Goal: Transaction & Acquisition: Subscribe to service/newsletter

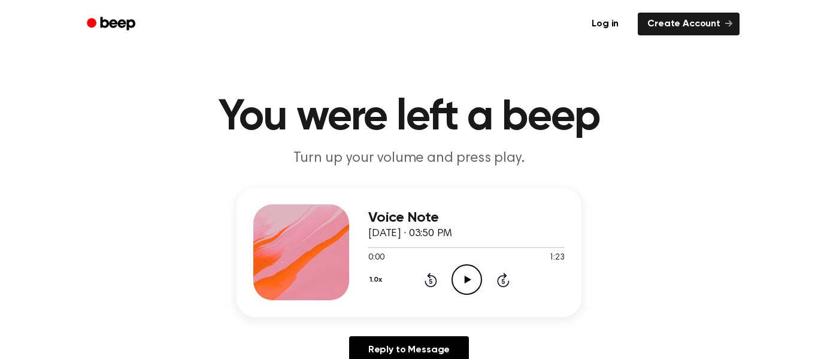
click at [453, 262] on div "0:00 1:23" at bounding box center [466, 257] width 196 height 13
click at [463, 276] on icon "Play Audio" at bounding box center [466, 279] width 31 height 31
drag, startPoint x: 403, startPoint y: 248, endPoint x: 329, endPoint y: 250, distance: 74.2
click at [329, 250] on div "Voice Note [DATE] · 03:50 PM 0:16 1:23 Your browser does not support the [objec…" at bounding box center [408, 251] width 345 height 129
click at [367, 250] on div "Voice Note [DATE] · 03:50 PM 0:17 1:23 Your browser does not support the [objec…" at bounding box center [408, 251] width 345 height 129
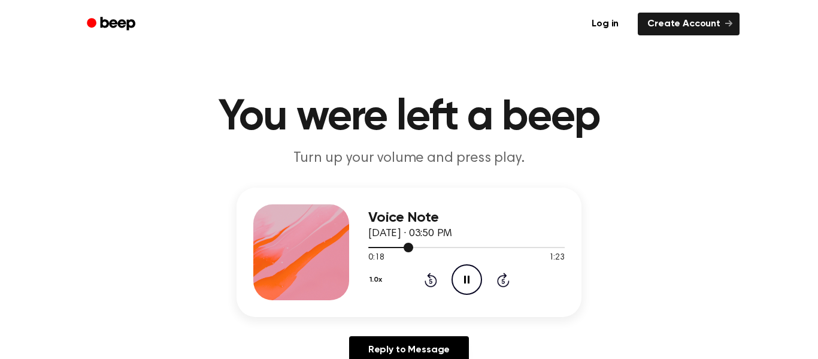
click at [369, 247] on div at bounding box center [390, 247] width 45 height 1
click at [469, 274] on icon "Pause Audio" at bounding box center [466, 279] width 31 height 31
click at [457, 278] on icon "Play Audio" at bounding box center [466, 279] width 31 height 31
click at [469, 284] on icon "Pause Audio" at bounding box center [466, 279] width 31 height 31
click at [469, 284] on icon "Play Audio" at bounding box center [466, 279] width 31 height 31
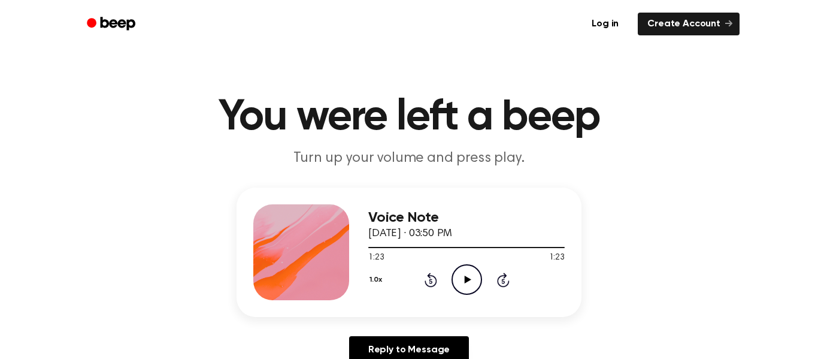
click at [462, 271] on icon "Play Audio" at bounding box center [466, 279] width 31 height 31
click at [466, 274] on icon "Pause Audio" at bounding box center [466, 279] width 31 height 31
click at [369, 249] on div at bounding box center [466, 247] width 196 height 10
click at [468, 278] on icon at bounding box center [467, 279] width 7 height 8
click at [466, 282] on icon "Play Audio" at bounding box center [466, 279] width 31 height 31
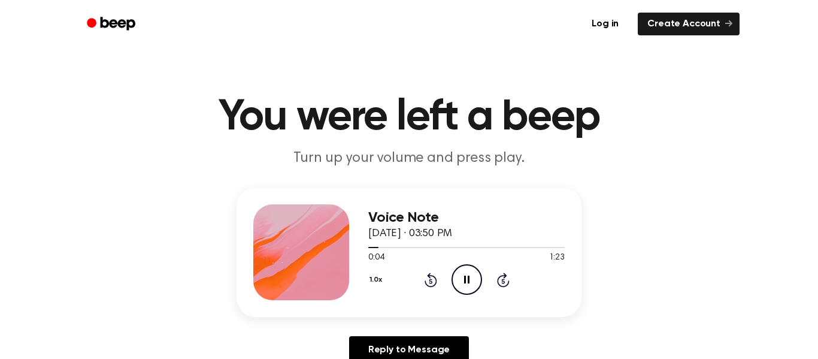
click at [467, 278] on icon at bounding box center [466, 279] width 5 height 8
click at [467, 278] on icon at bounding box center [467, 279] width 7 height 8
click at [653, 22] on link "Create Account" at bounding box center [688, 24] width 102 height 23
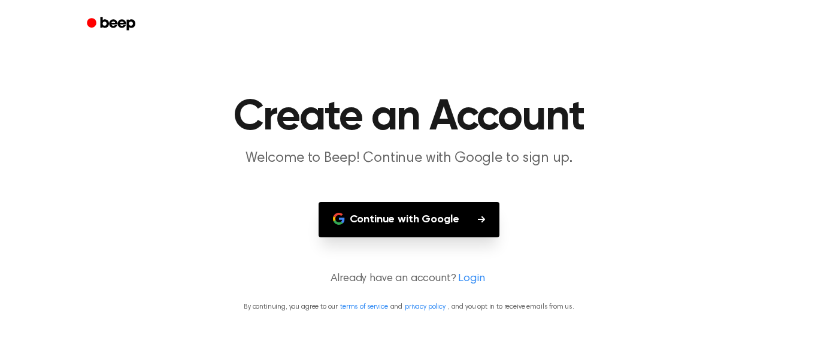
click at [391, 230] on button "Continue with Google" at bounding box center [408, 219] width 181 height 35
click at [420, 220] on button "Continue with Google" at bounding box center [408, 219] width 181 height 35
click at [424, 220] on button "Continue with Google" at bounding box center [408, 219] width 181 height 35
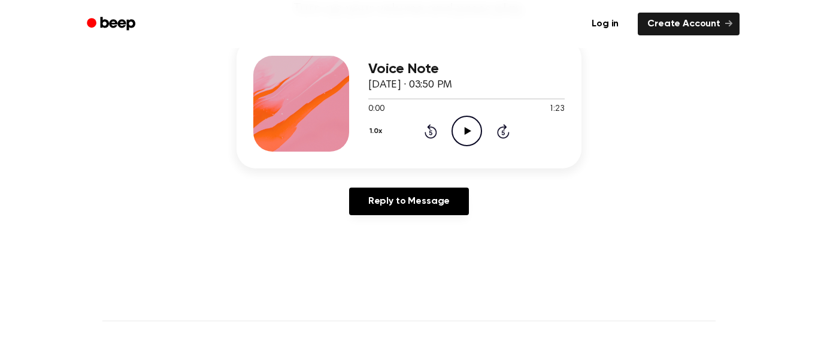
scroll to position [169, 0]
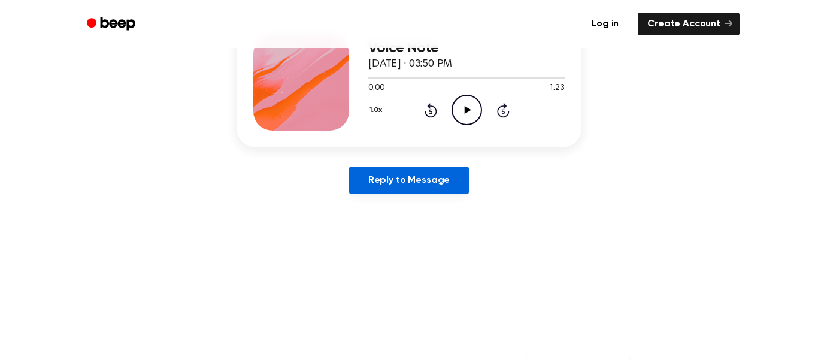
click at [418, 168] on link "Reply to Message" at bounding box center [409, 180] width 120 height 28
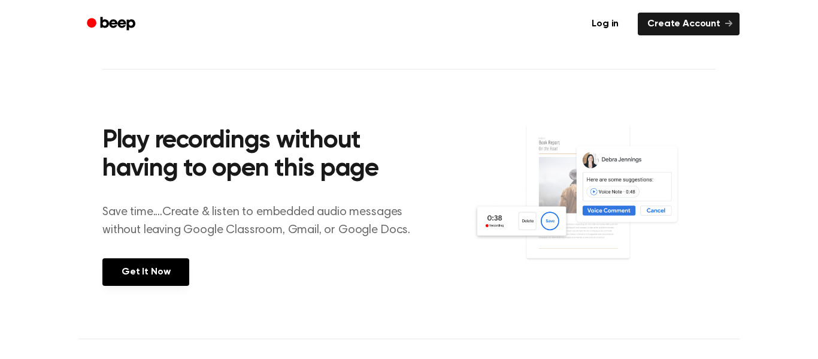
scroll to position [399, 0]
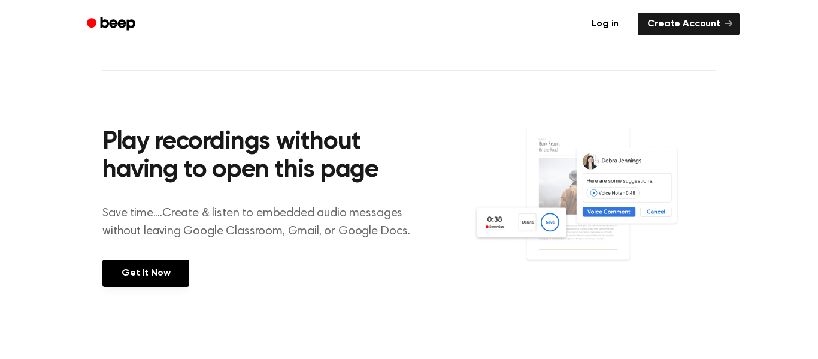
click at [599, 208] on img at bounding box center [594, 205] width 242 height 161
click at [567, 169] on img at bounding box center [594, 205] width 242 height 161
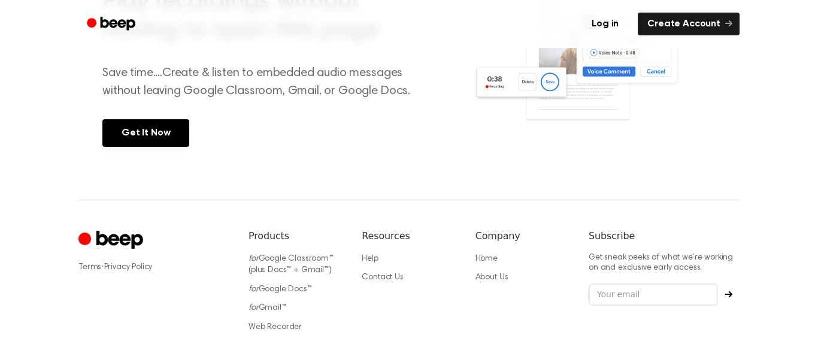
scroll to position [533, 0]
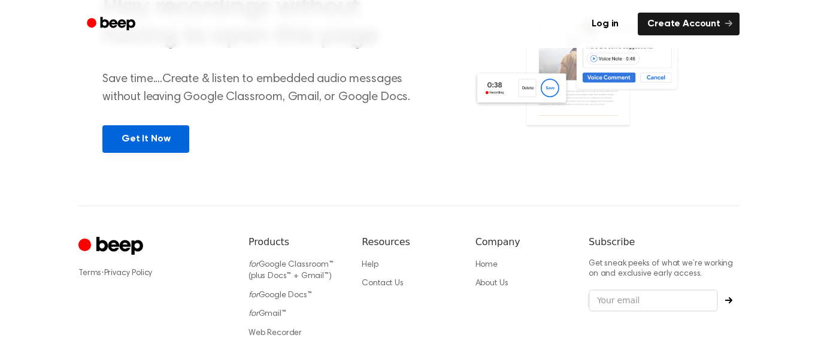
click at [132, 138] on link "Get It Now" at bounding box center [145, 139] width 87 height 28
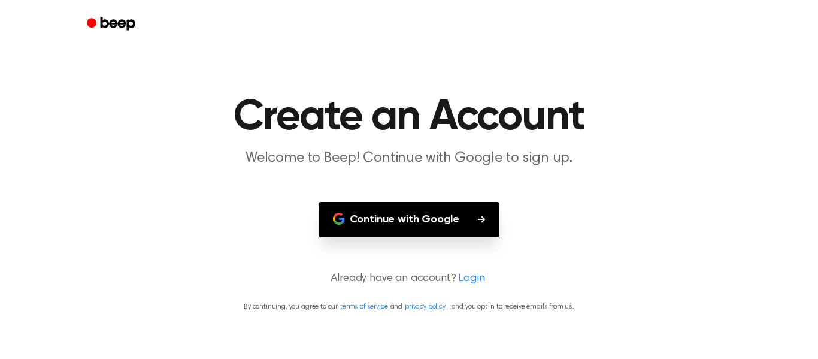
click at [458, 272] on link "Login" at bounding box center [471, 279] width 26 height 16
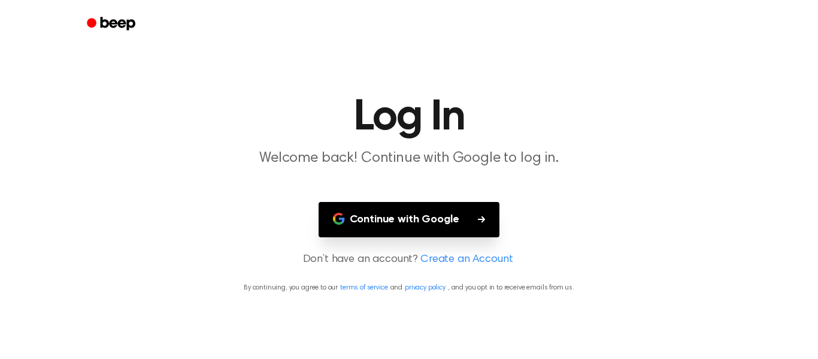
click at [457, 257] on link "Create an Account" at bounding box center [466, 259] width 92 height 16
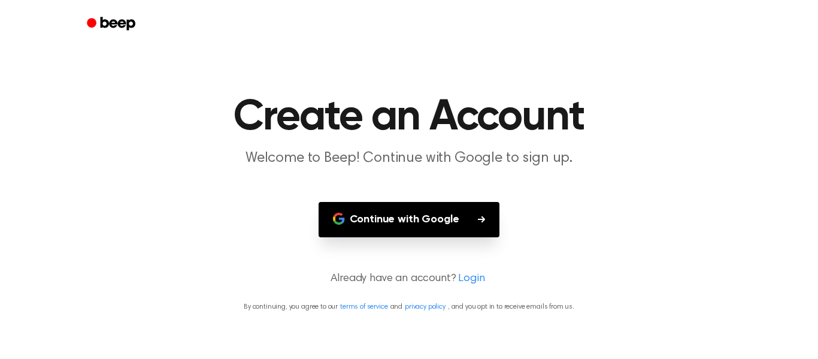
click at [473, 275] on link "Login" at bounding box center [471, 279] width 26 height 16
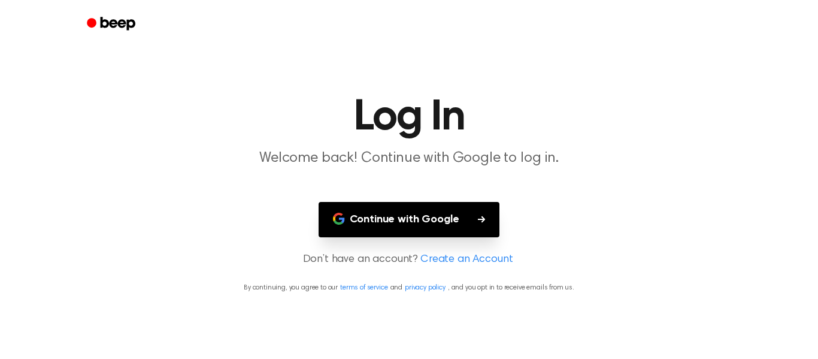
click at [395, 283] on p "By continuing, you agree to our terms of service and privacy policy , and you o…" at bounding box center [408, 287] width 789 height 11
click at [423, 289] on link "privacy policy" at bounding box center [425, 287] width 41 height 7
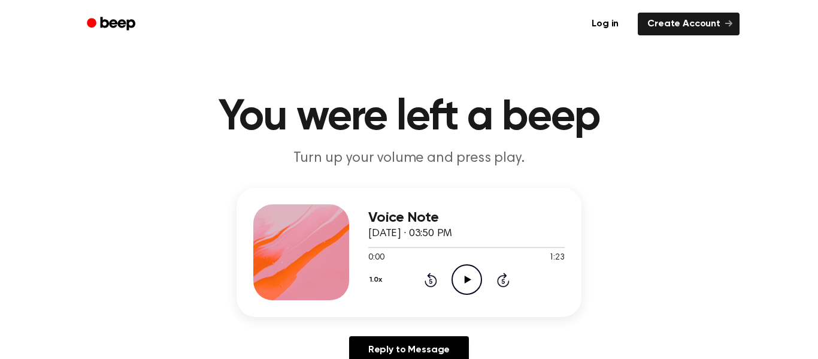
click at [469, 275] on icon "Play Audio" at bounding box center [466, 279] width 31 height 31
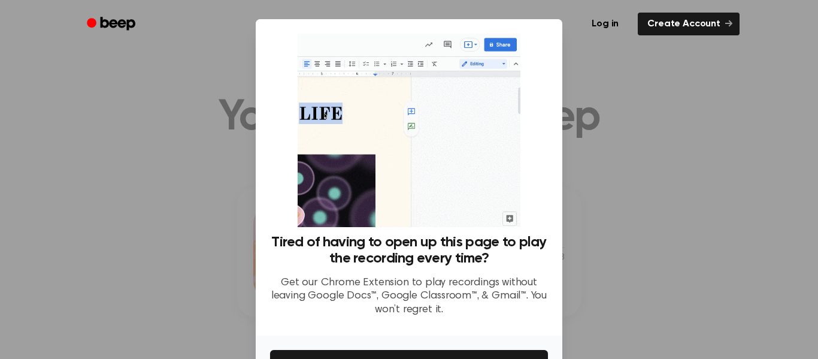
click at [585, 135] on div at bounding box center [409, 179] width 818 height 359
click at [583, 131] on div at bounding box center [409, 179] width 818 height 359
click at [698, 22] on link "Create Account" at bounding box center [688, 24] width 102 height 23
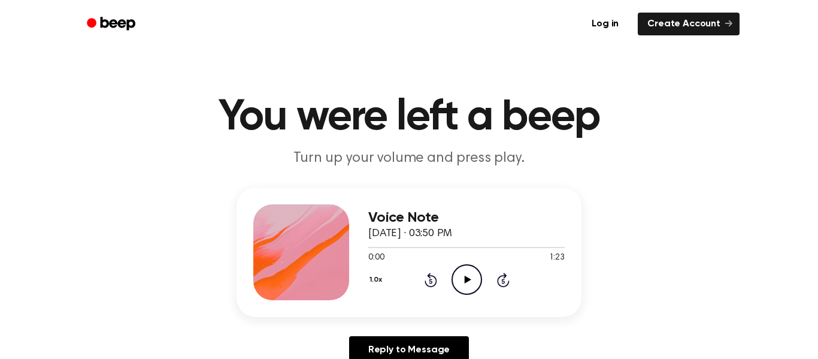
click at [475, 271] on icon "Play Audio" at bounding box center [466, 279] width 31 height 31
click at [469, 287] on icon "Pause Audio" at bounding box center [466, 279] width 31 height 31
click at [469, 287] on icon "Play Audio" at bounding box center [466, 279] width 31 height 31
click at [469, 285] on icon "Pause Audio" at bounding box center [466, 279] width 31 height 31
click at [469, 285] on icon "Play Audio" at bounding box center [466, 279] width 31 height 31
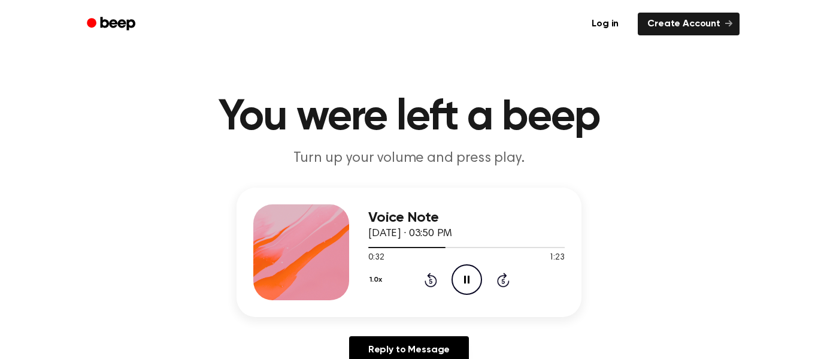
click at [367, 247] on div "Voice Note [DATE] · 03:50 PM 0:32 1:23 Your browser does not support the [objec…" at bounding box center [408, 251] width 345 height 129
click at [367, 247] on div "Voice Note [DATE] · 03:50 PM 0:33 1:23 Your browser does not support the [objec…" at bounding box center [408, 251] width 345 height 129
click at [368, 247] on div at bounding box center [409, 247] width 83 height 1
click at [465, 282] on icon at bounding box center [467, 279] width 7 height 8
